Goal: Check status: Verify the current state of an ongoing process or item

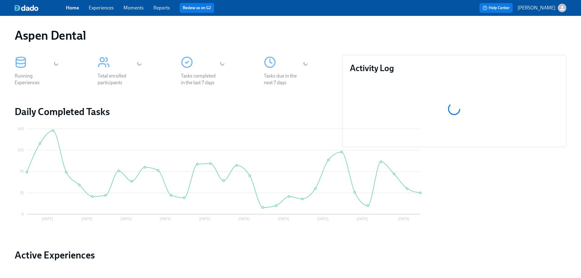
click at [165, 7] on link "Reports" at bounding box center [161, 8] width 16 height 6
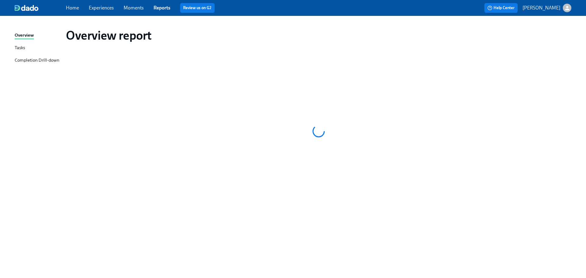
click at [50, 60] on div "Completion Drill-down" at bounding box center [37, 61] width 45 height 8
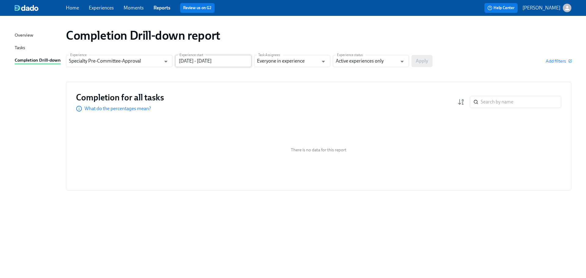
click at [246, 63] on input "[DATE] - [DATE]" at bounding box center [213, 61] width 76 height 12
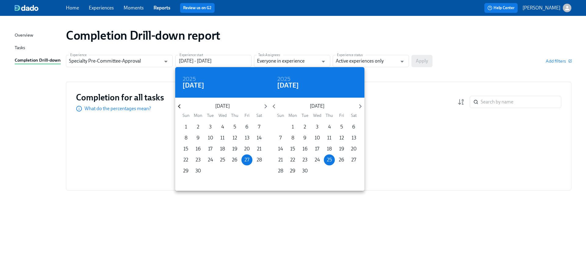
click at [176, 107] on icon "button" at bounding box center [179, 106] width 8 height 8
click at [179, 109] on icon "button" at bounding box center [179, 106] width 8 height 8
click at [260, 125] on span "1" at bounding box center [258, 127] width 11 height 7
type input "[DATE] - [DATE]"
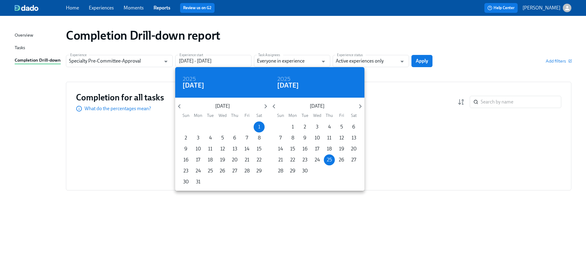
click at [426, 63] on div at bounding box center [293, 139] width 586 height 278
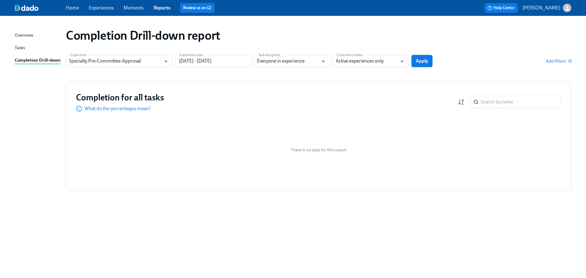
click at [426, 63] on span "Apply" at bounding box center [421, 61] width 13 height 6
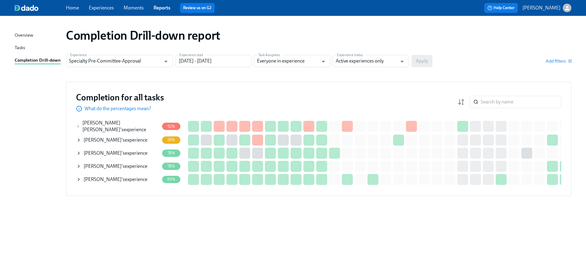
click at [76, 151] on icon at bounding box center [78, 153] width 5 height 5
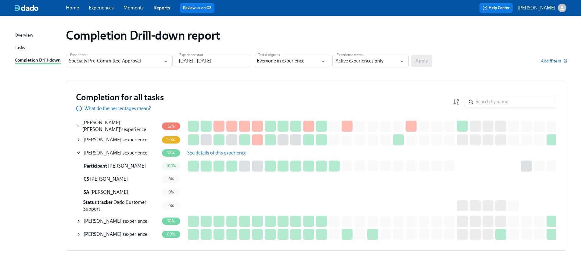
click at [77, 152] on icon at bounding box center [78, 153] width 5 height 5
